Goal: Information Seeking & Learning: Learn about a topic

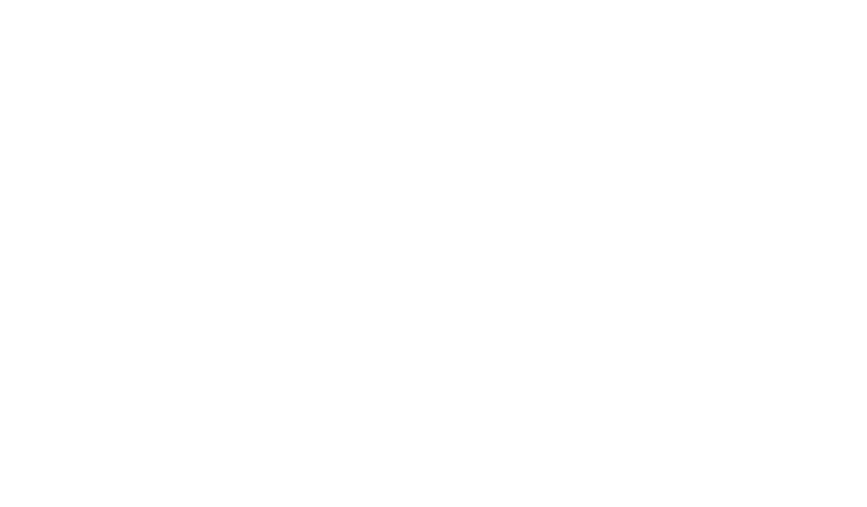
scroll to position [1881, 0]
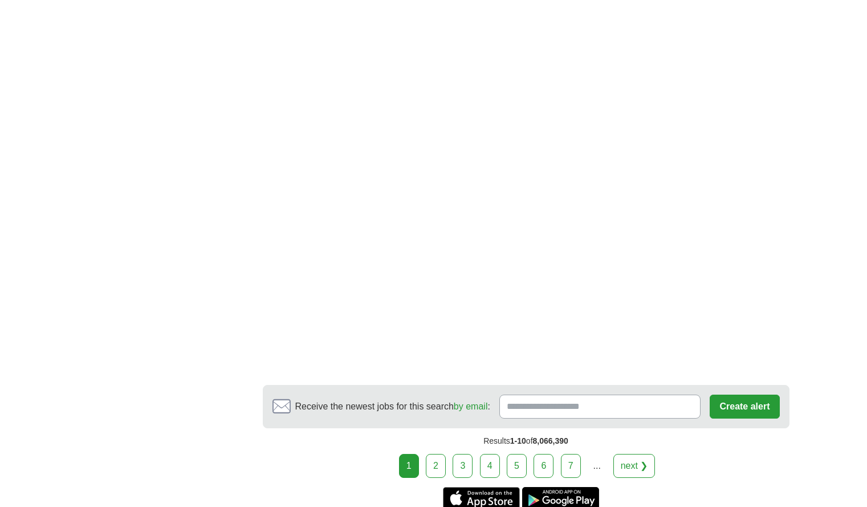
click at [441, 454] on link "2" at bounding box center [436, 466] width 20 height 24
click at [440, 454] on link "2" at bounding box center [436, 466] width 20 height 24
click at [458, 454] on link "3" at bounding box center [463, 466] width 20 height 24
click at [470, 454] on link "3" at bounding box center [463, 466] width 20 height 24
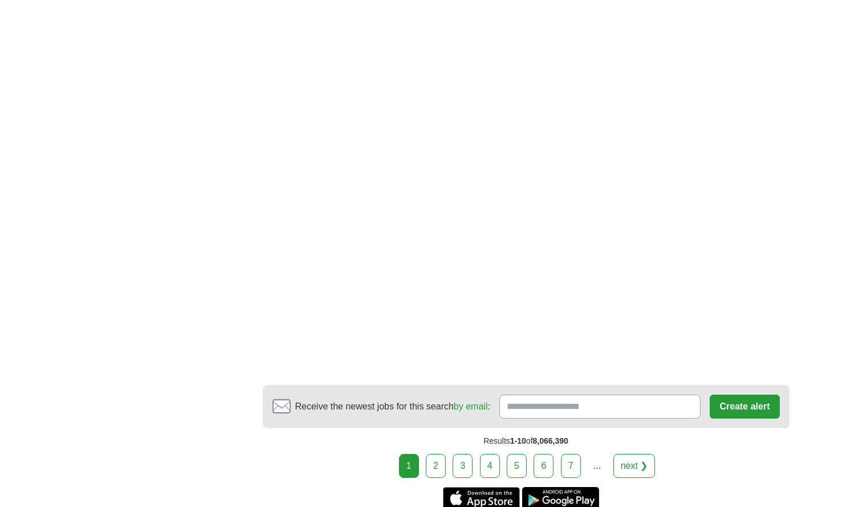
click at [470, 454] on link "3" at bounding box center [463, 466] width 20 height 24
click at [467, 454] on link "3" at bounding box center [463, 466] width 20 height 24
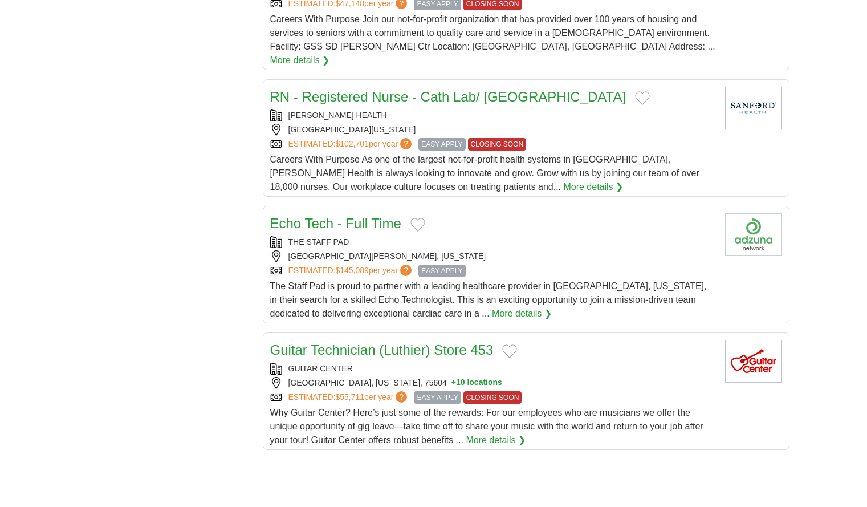
scroll to position [1197, 0]
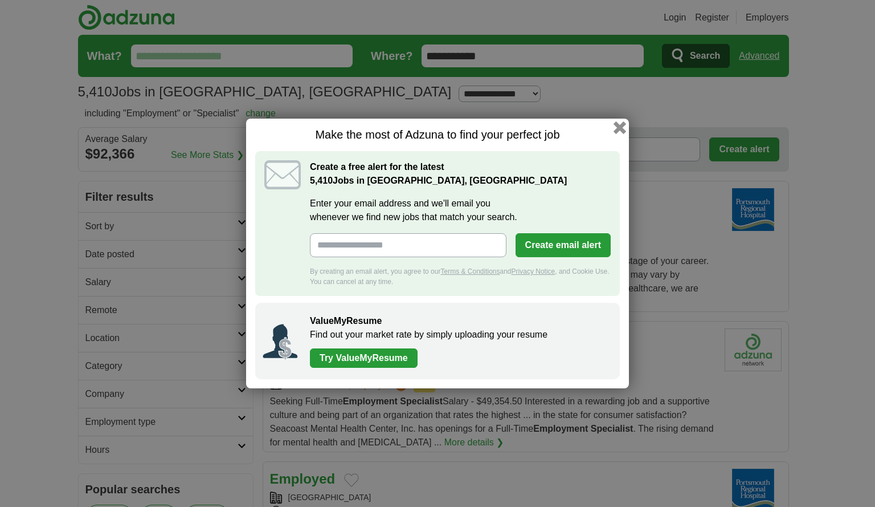
click at [619, 131] on button "button" at bounding box center [620, 127] width 13 height 13
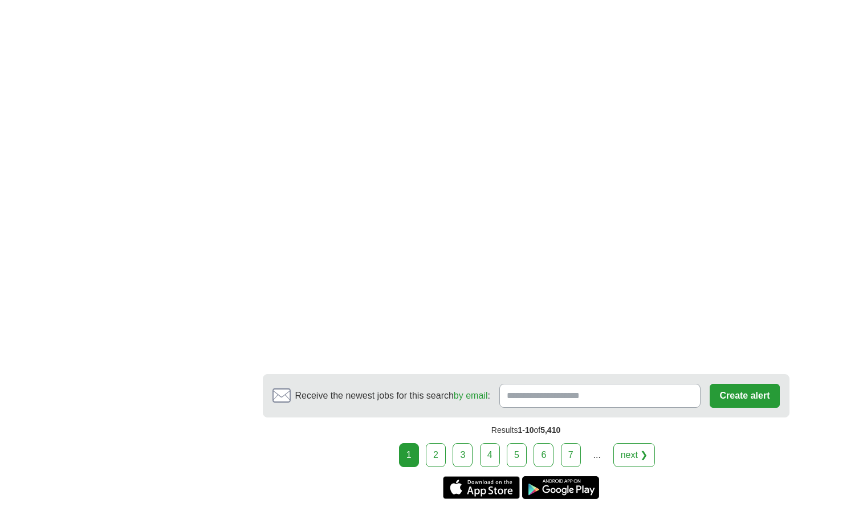
scroll to position [2052, 0]
